Goal: Find specific page/section: Find specific page/section

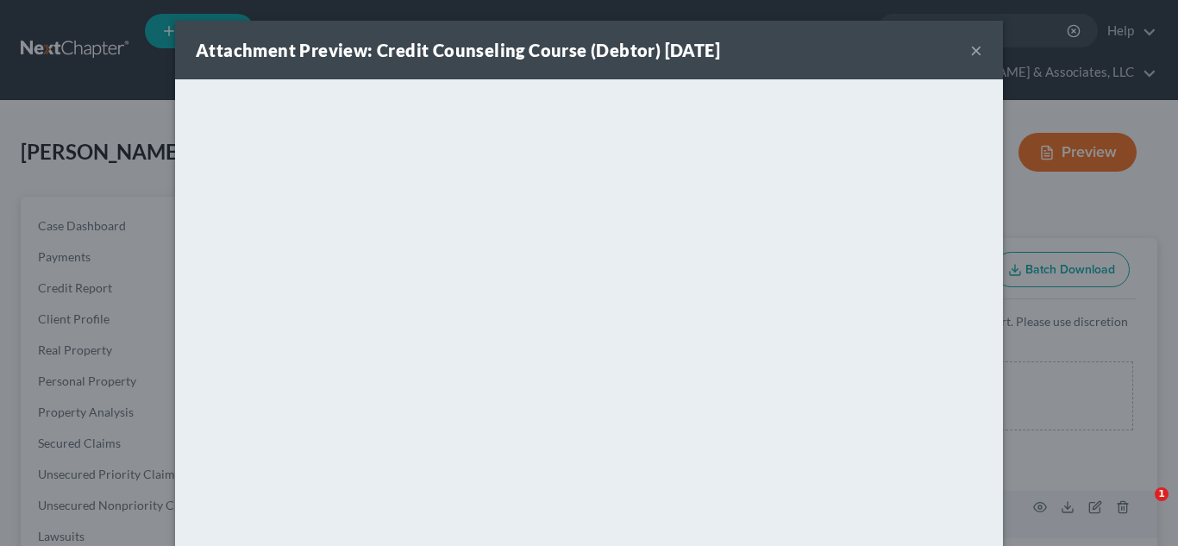
select select "9"
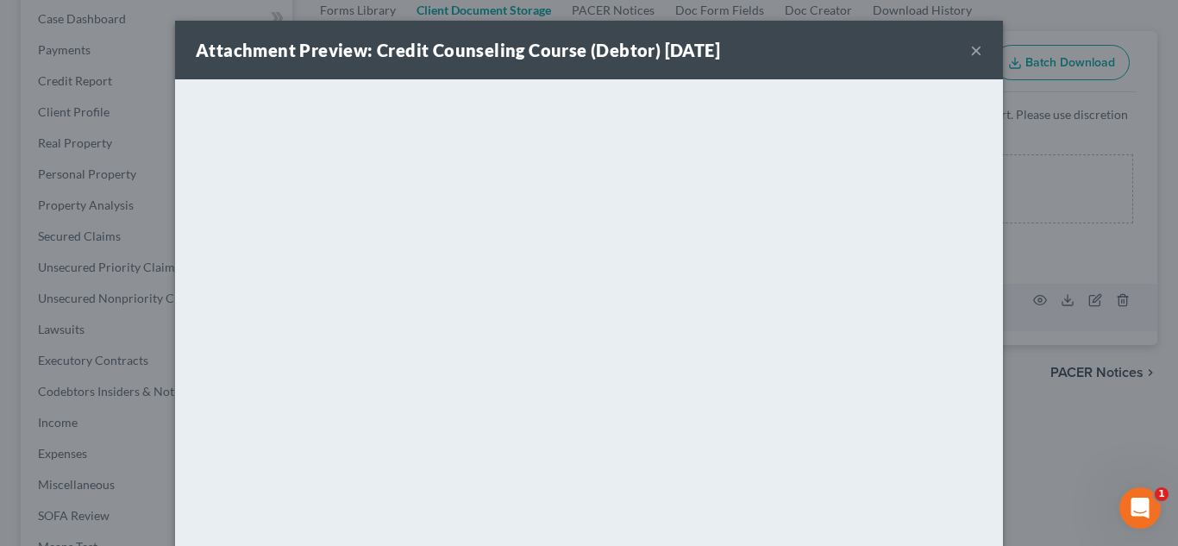
scroll to position [207, 0]
click at [977, 47] on button "×" at bounding box center [976, 50] width 12 height 21
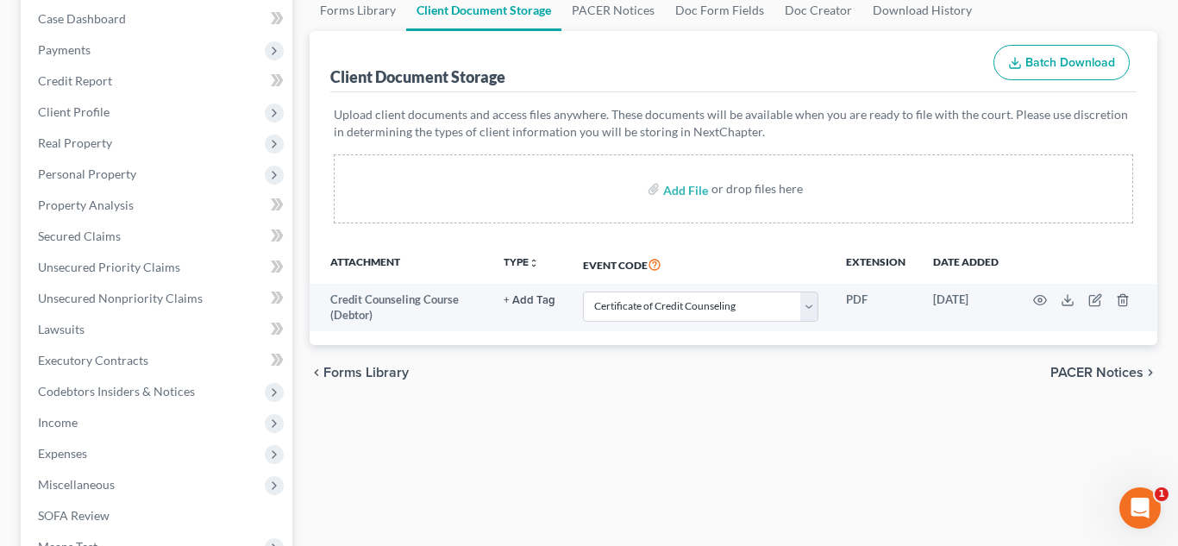
scroll to position [0, 0]
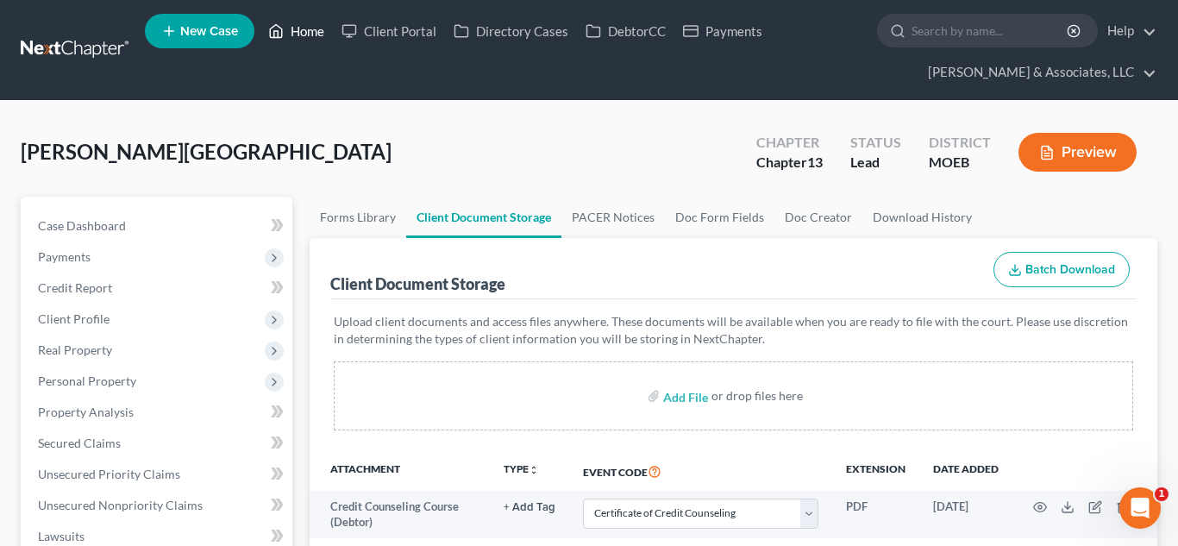
click at [312, 35] on link "Home" at bounding box center [296, 31] width 73 height 31
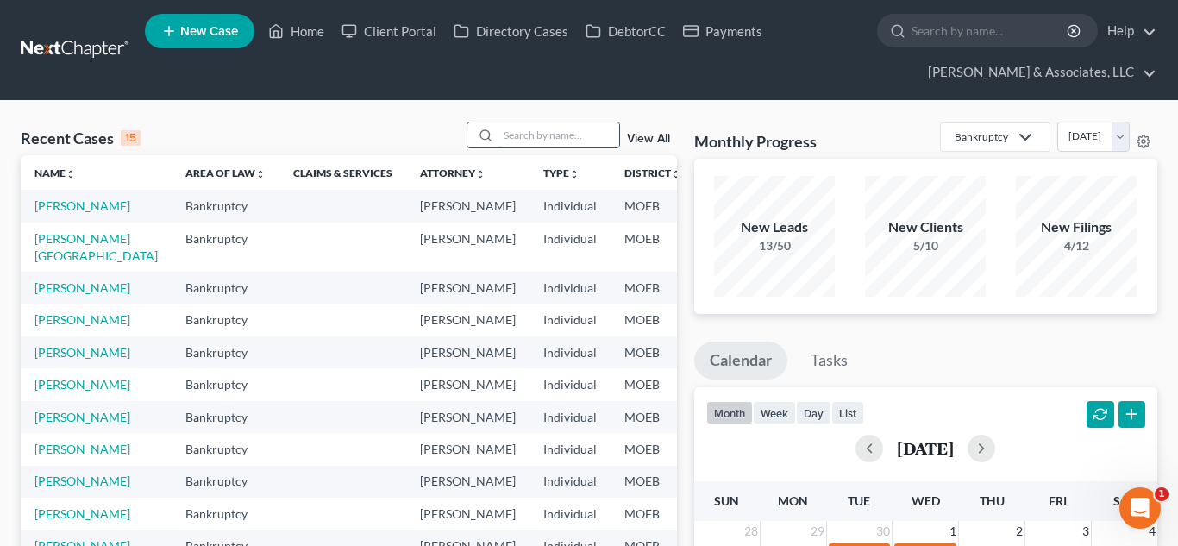
click at [511, 129] on input "search" at bounding box center [559, 134] width 121 height 25
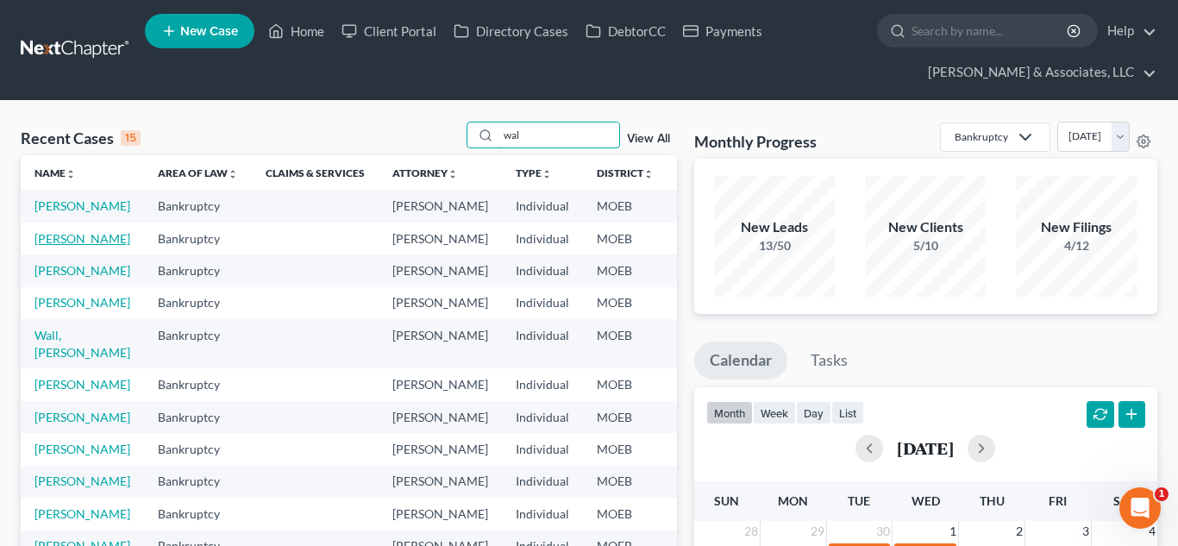
type input "wal"
click at [40, 246] on link "[PERSON_NAME]" at bounding box center [83, 238] width 96 height 15
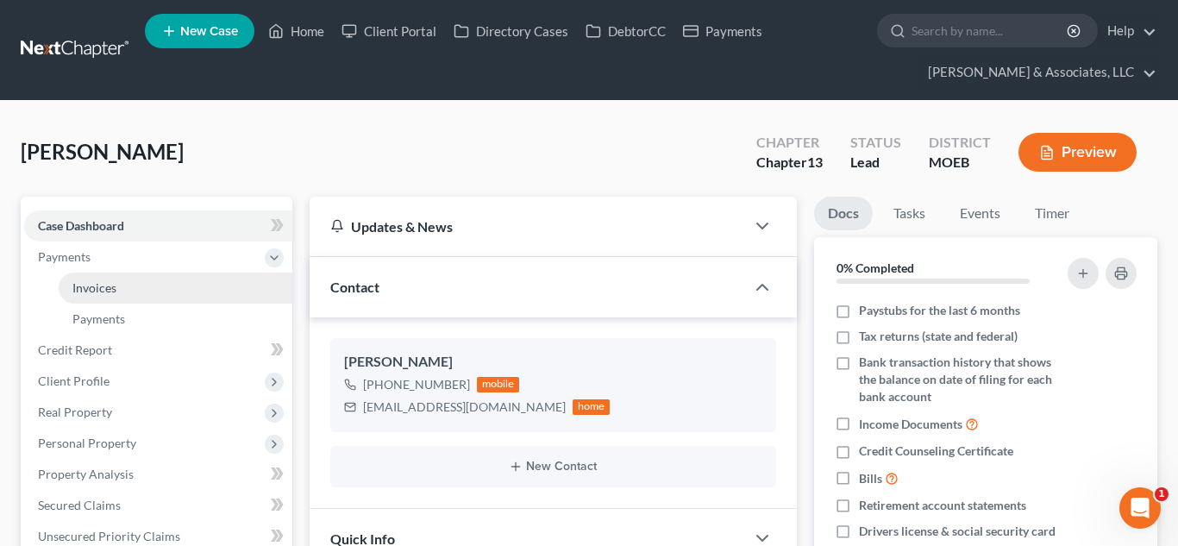
click at [122, 286] on link "Invoices" at bounding box center [176, 288] width 234 height 31
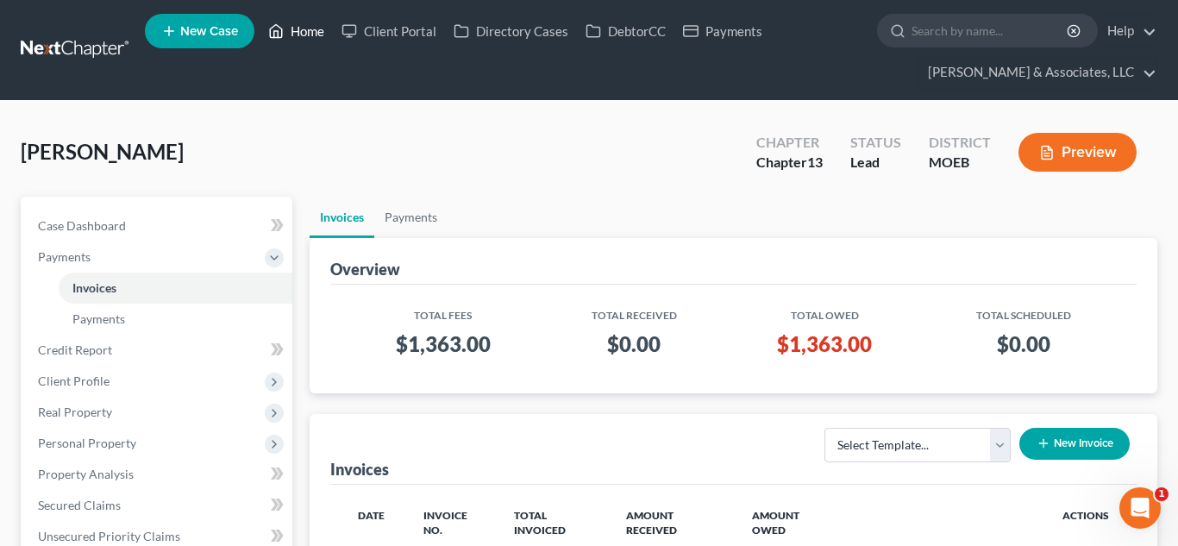
click at [301, 35] on link "Home" at bounding box center [296, 31] width 73 height 31
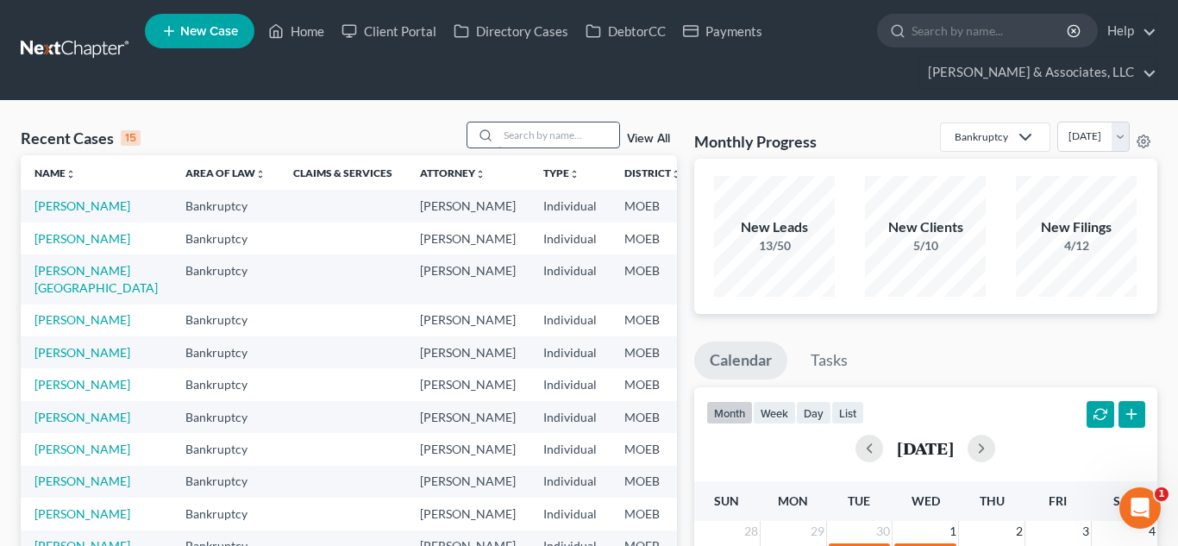
click at [522, 139] on input "search" at bounding box center [559, 134] width 121 height 25
type input "f"
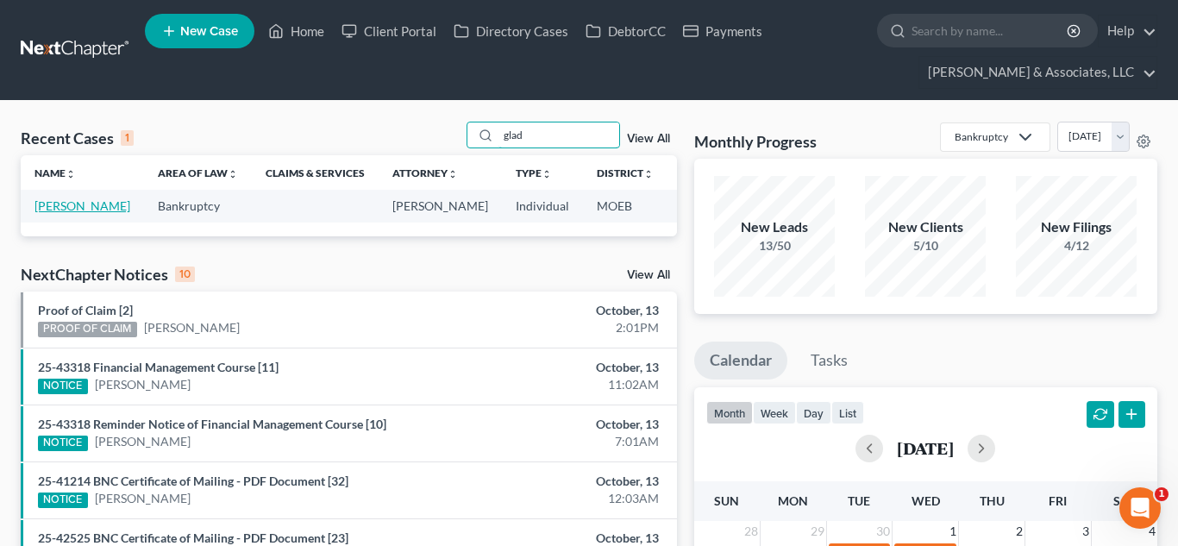
type input "glad"
click at [39, 211] on link "[PERSON_NAME]" at bounding box center [83, 205] width 96 height 15
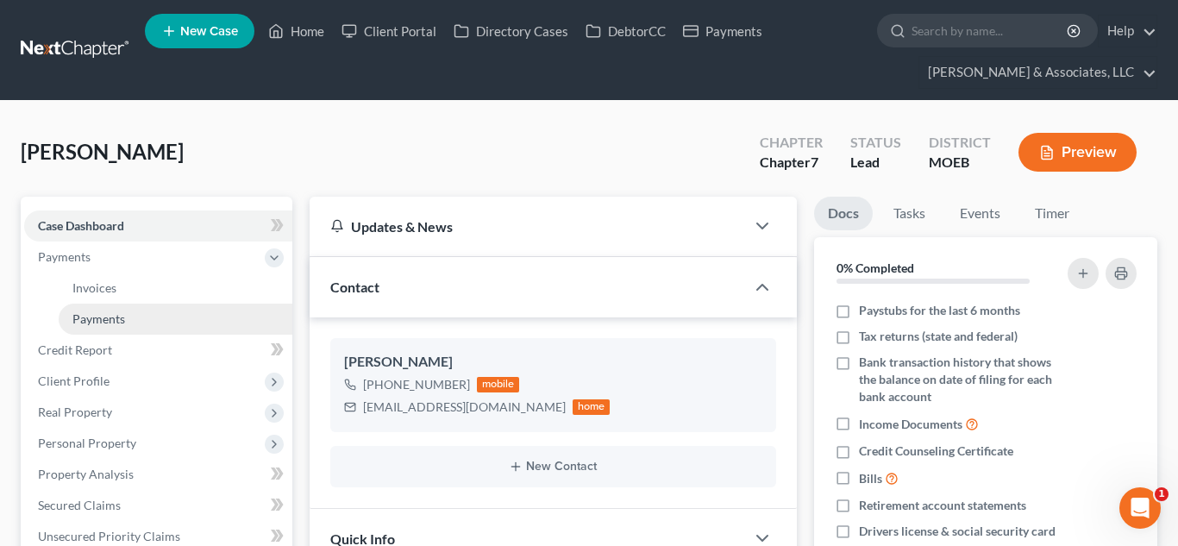
click at [105, 317] on span "Payments" at bounding box center [98, 318] width 53 height 15
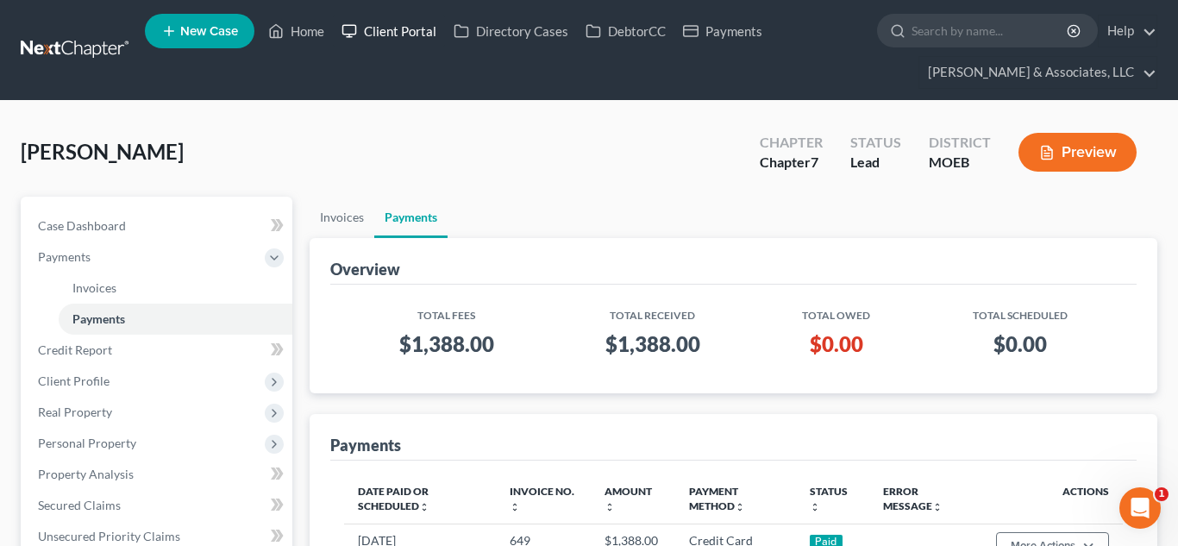
click at [399, 23] on link "Client Portal" at bounding box center [389, 31] width 112 height 31
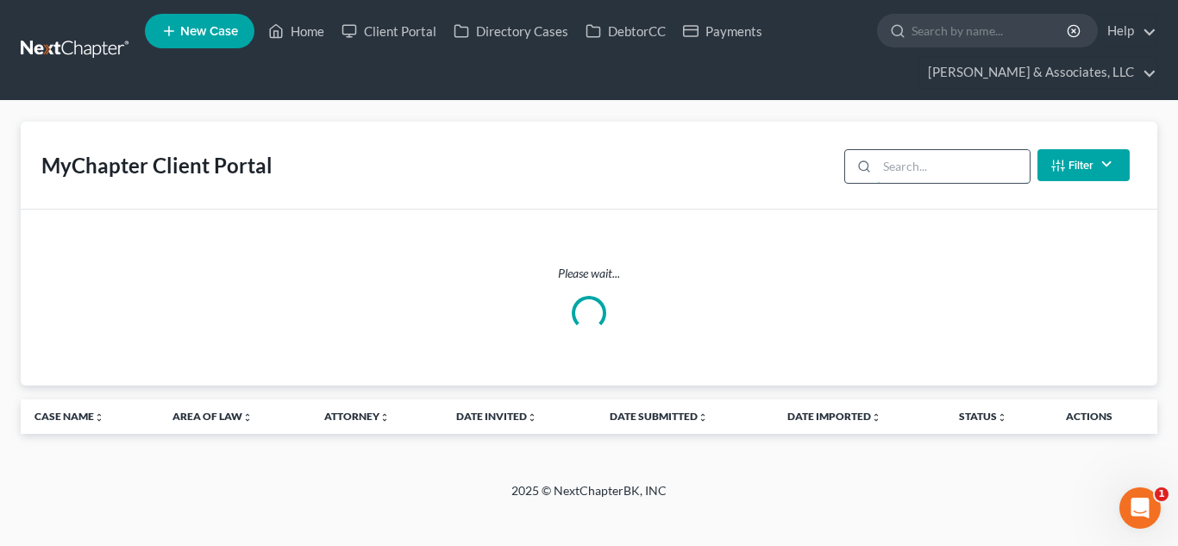
click at [913, 166] on input "search" at bounding box center [953, 166] width 153 height 33
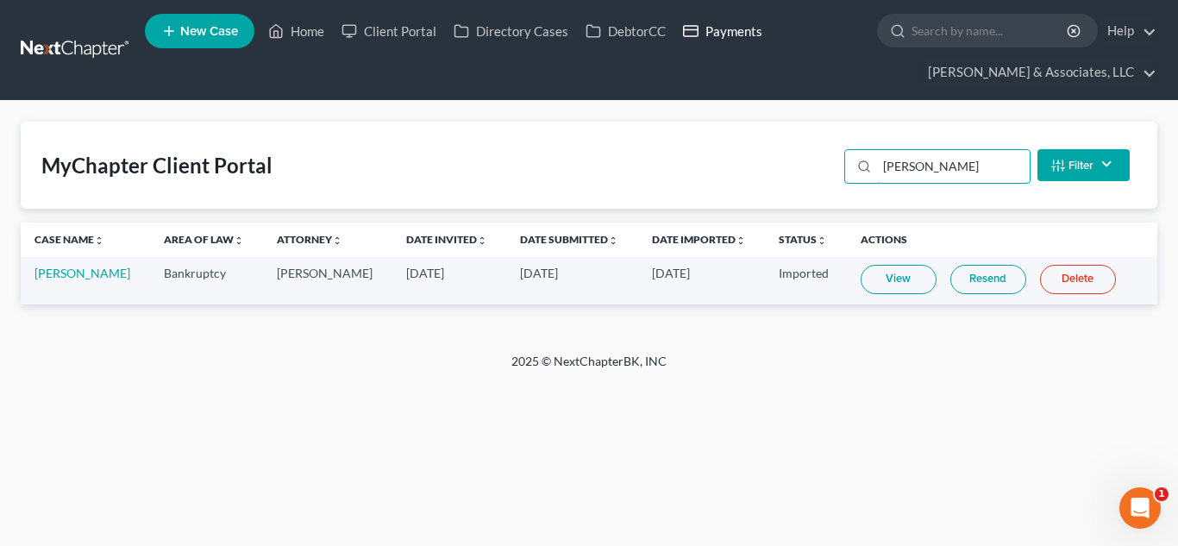
type input "[PERSON_NAME]"
click at [78, 273] on link "[PERSON_NAME]" at bounding box center [83, 273] width 96 height 15
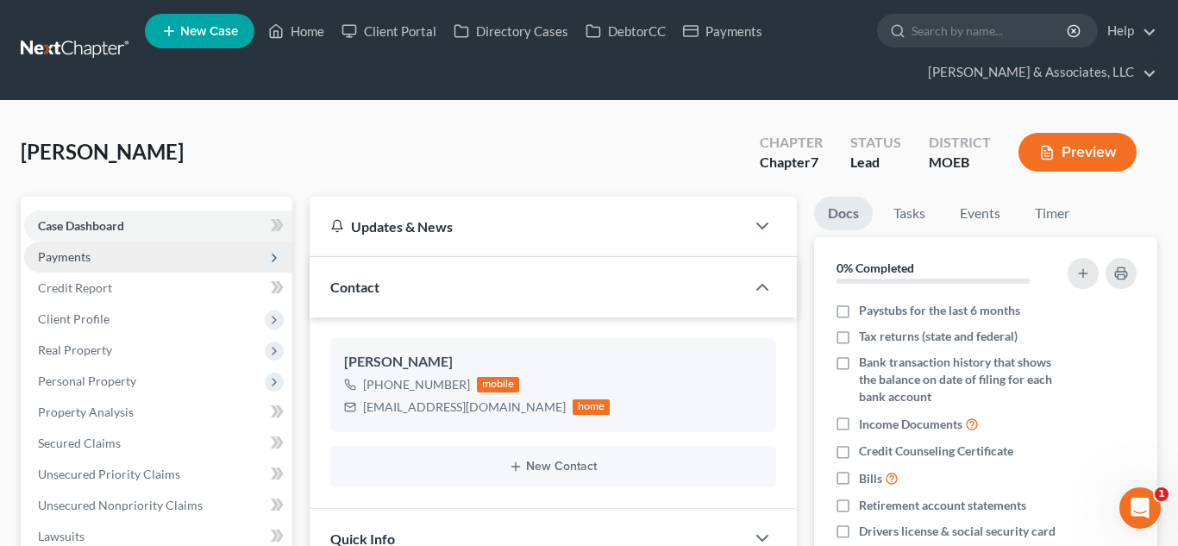
scroll to position [1851, 0]
click at [68, 261] on span "Payments" at bounding box center [64, 256] width 53 height 15
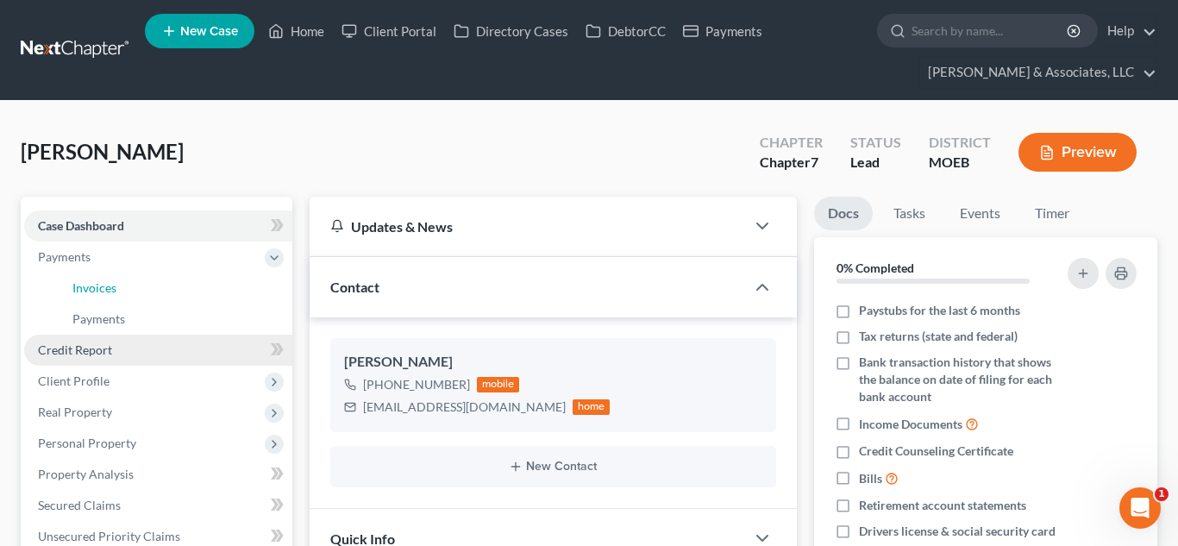
click at [99, 281] on span "Invoices" at bounding box center [94, 287] width 44 height 15
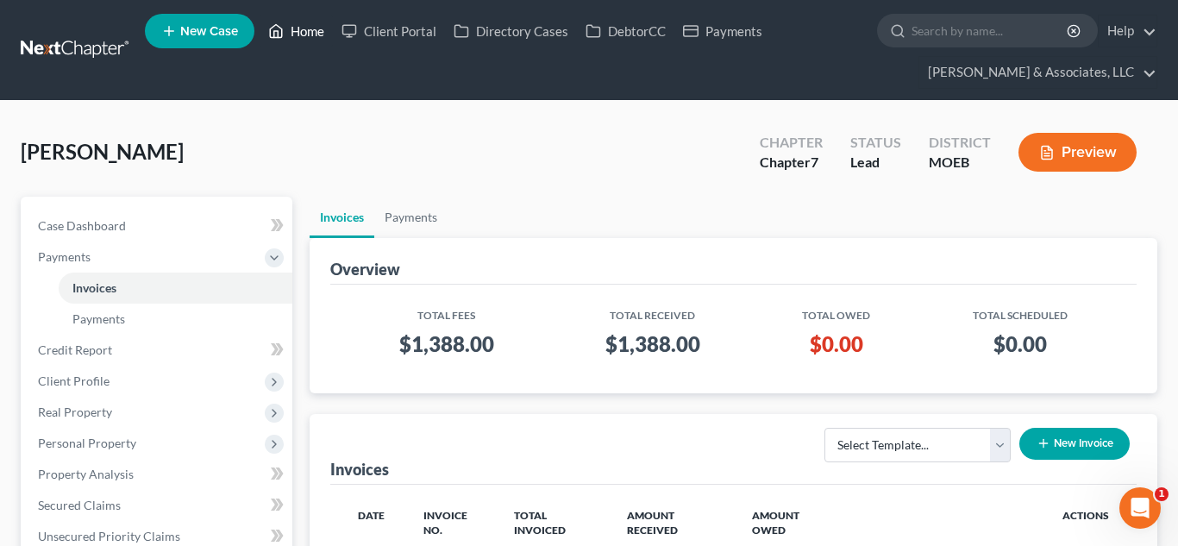
click at [300, 31] on link "Home" at bounding box center [296, 31] width 73 height 31
